Goal: Task Accomplishment & Management: Use online tool/utility

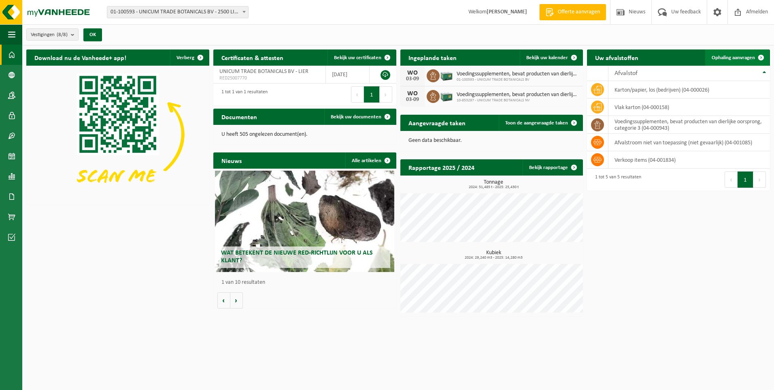
click at [757, 59] on span at bounding box center [761, 57] width 16 height 16
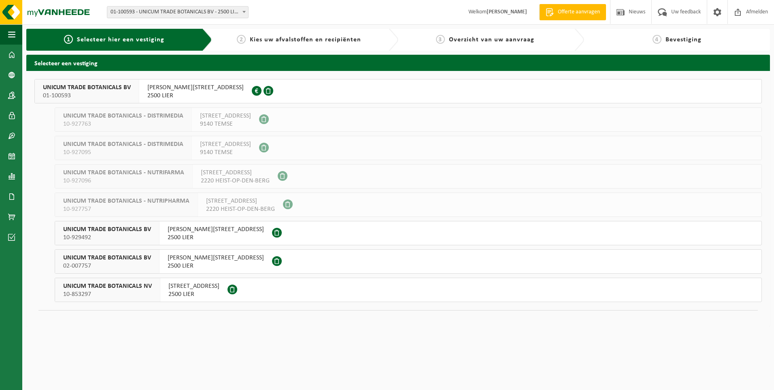
click at [140, 234] on span "10-929492" at bounding box center [107, 237] width 88 height 8
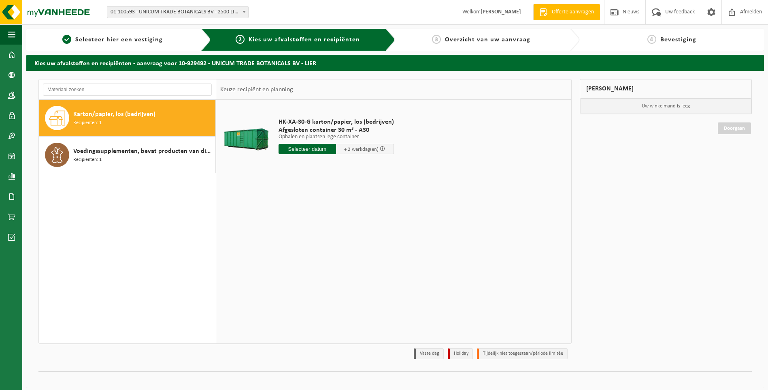
click at [305, 147] on input "text" at bounding box center [308, 149] width 58 height 10
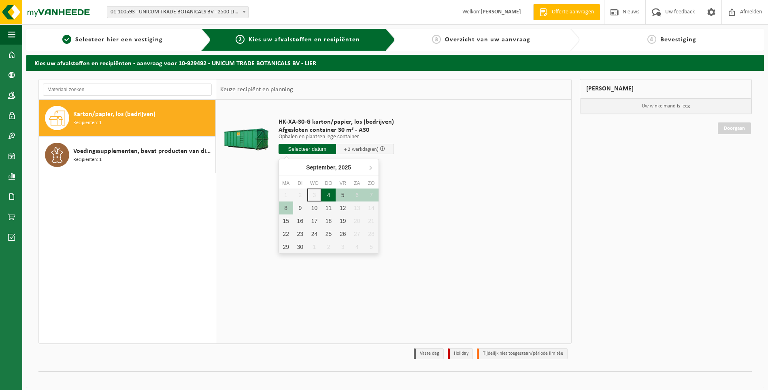
click at [330, 195] on div "4" at bounding box center [329, 194] width 14 height 13
type input "Van [DATE]"
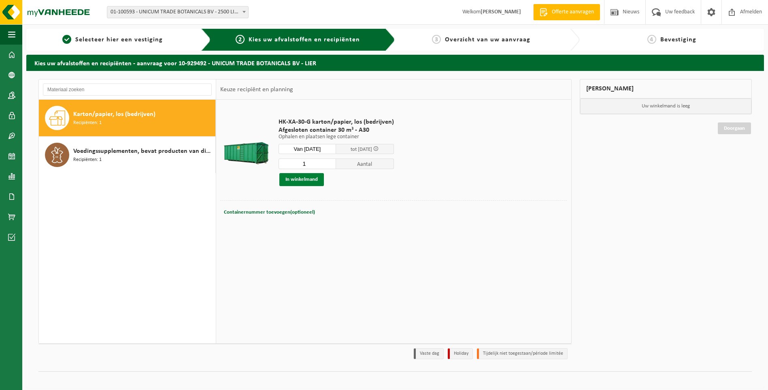
click at [299, 182] on button "In winkelmand" at bounding box center [301, 179] width 45 height 13
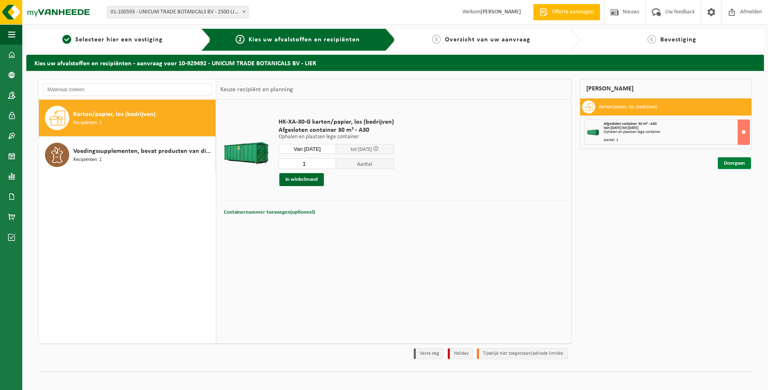
click at [742, 162] on link "Doorgaan" at bounding box center [734, 163] width 33 height 12
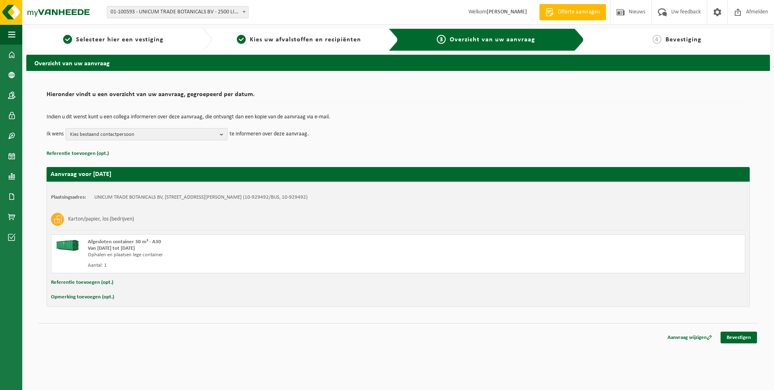
click at [181, 136] on span "Kies bestaand contactpersoon" at bounding box center [143, 134] width 147 height 12
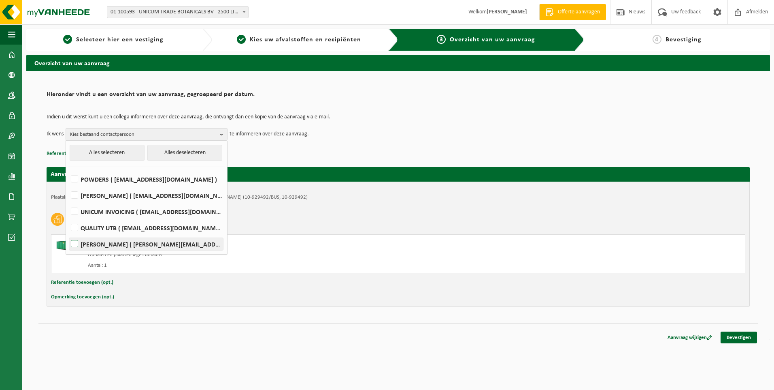
click at [106, 243] on label "MELISSA VAN OECKEL ( melissa@utb-botanicals.be )" at bounding box center [146, 244] width 154 height 12
click at [68, 234] on input "MELISSA VAN OECKEL ( melissa@utb-botanicals.be )" at bounding box center [68, 233] width 0 height 0
checkbox input "true"
click at [402, 233] on div "Karton/papier, los (bedrijven) Afgesloten container 30 m³ - A30 Van 2025-09-04 …" at bounding box center [398, 241] width 694 height 64
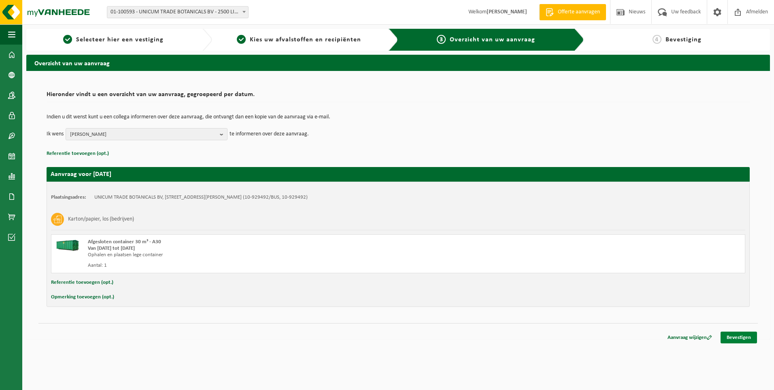
click at [739, 336] on link "Bevestigen" at bounding box center [739, 337] width 36 height 12
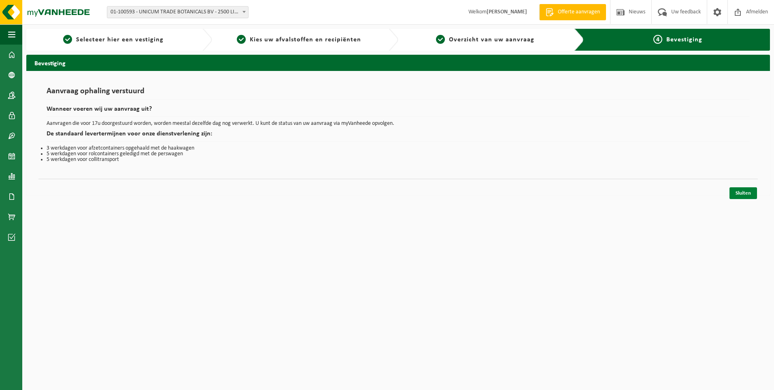
click at [737, 194] on link "Sluiten" at bounding box center [744, 193] width 28 height 12
